Goal: Task Accomplishment & Management: Complete application form

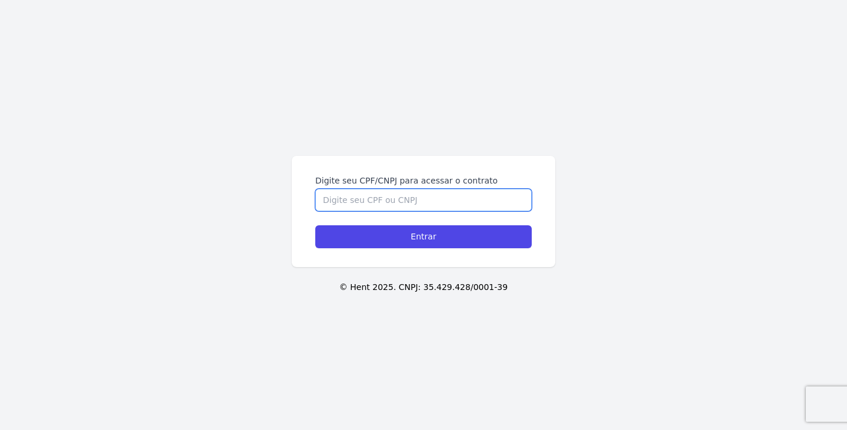
click at [384, 198] on input "Digite seu CPF/CNPJ para acessar o contrato" at bounding box center [423, 200] width 217 height 22
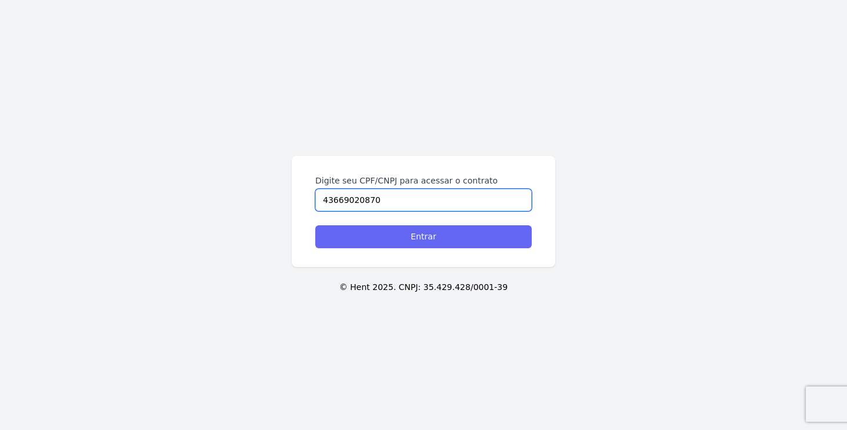
type input "43669020870"
click at [406, 245] on input "Entrar" at bounding box center [423, 236] width 217 height 23
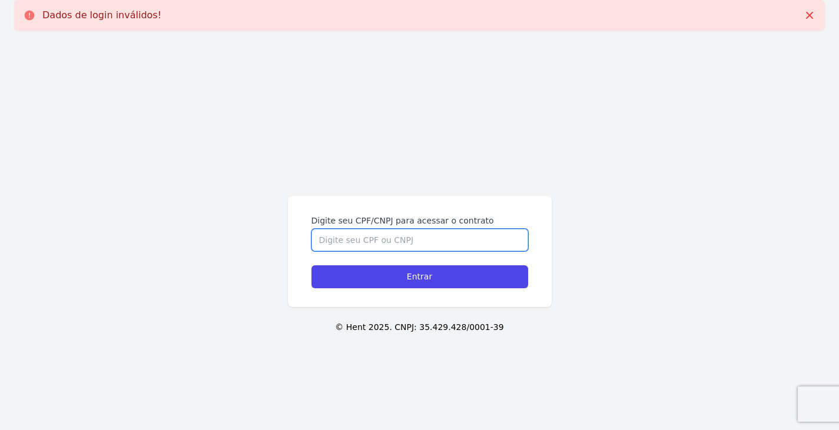
click at [377, 231] on input "Digite seu CPF/CNPJ para acessar o contrato" at bounding box center [419, 240] width 217 height 22
click at [332, 237] on input "43669020870" at bounding box center [419, 240] width 217 height 22
click at [347, 238] on input "436.69020870" at bounding box center [419, 240] width 217 height 22
click at [365, 238] on input "436.690.20870" at bounding box center [419, 240] width 217 height 22
click at [362, 242] on input "436.690.20870" at bounding box center [419, 240] width 217 height 22
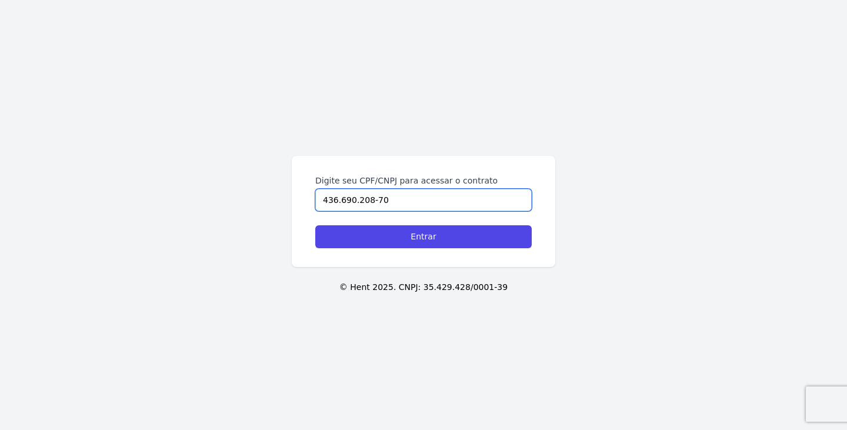
type input "436.690.208-70"
drag, startPoint x: 380, startPoint y: 272, endPoint x: 382, endPoint y: 259, distance: 13.2
click at [382, 259] on div "Digite seu CPF/CNPJ para acessar o contrato 436.690.208-70 Entrar © Hent 2025. …" at bounding box center [423, 215] width 847 height 430
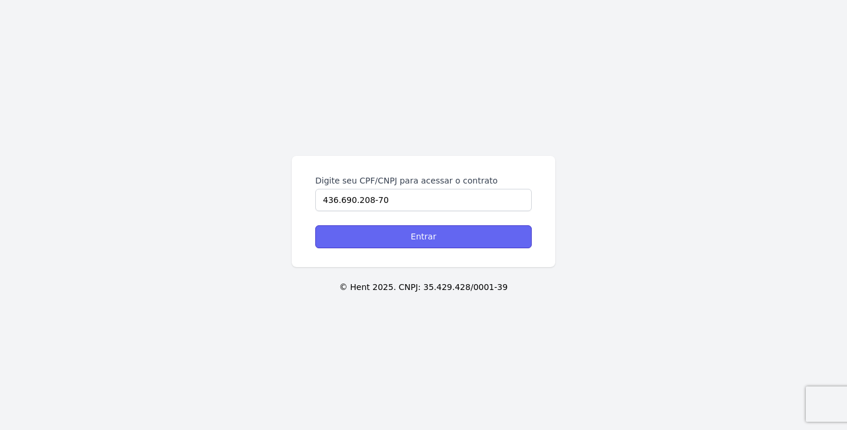
click at [388, 239] on input "Entrar" at bounding box center [423, 236] width 217 height 23
